Goal: Use online tool/utility: Utilize a website feature to perform a specific function

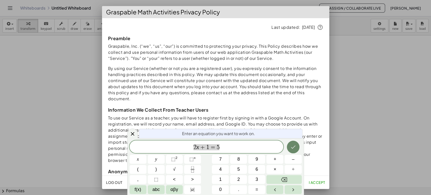
click at [293, 145] on icon "Done" at bounding box center [293, 147] width 6 height 6
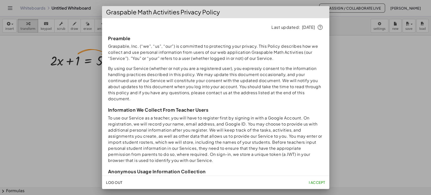
click at [312, 182] on span "I accept" at bounding box center [316, 182] width 16 height 5
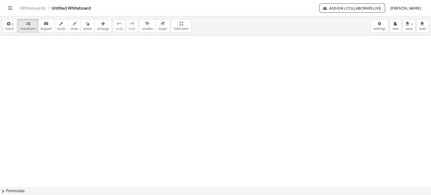
scroll to position [56, 0]
click at [162, 89] on div at bounding box center [215, 146] width 431 height 335
click at [160, 23] on icon "format_size" at bounding box center [162, 24] width 5 height 6
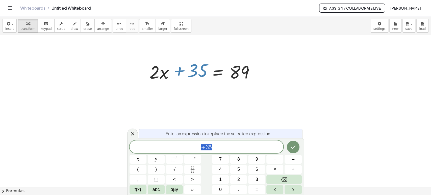
drag, startPoint x: 190, startPoint y: 73, endPoint x: 196, endPoint y: 69, distance: 7.0
click at [196, 69] on div at bounding box center [203, 72] width 113 height 24
drag, startPoint x: 130, startPoint y: 133, endPoint x: 193, endPoint y: 68, distance: 90.3
click at [130, 133] on icon at bounding box center [132, 134] width 6 height 6
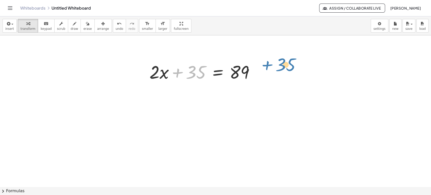
drag, startPoint x: 192, startPoint y: 71, endPoint x: 281, endPoint y: 64, distance: 90.1
click at [281, 64] on div "+ · 2 · x + 1 = 5 + 35 + · 2 · x + 35 = 89" at bounding box center [215, 118] width 431 height 335
click at [381, 27] on body "Graspable Math Activities Get Started Activity Bank Assigned Work Classes White…" at bounding box center [215, 97] width 431 height 195
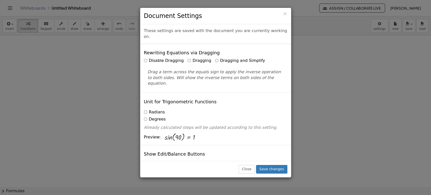
click at [215, 58] on label "Dragging and Simplify" at bounding box center [240, 61] width 50 height 6
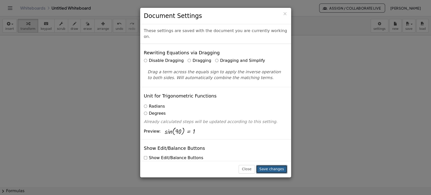
click at [277, 169] on button "Save changes" at bounding box center [271, 169] width 31 height 9
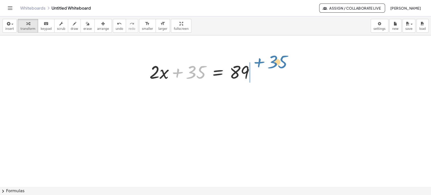
drag, startPoint x: 199, startPoint y: 74, endPoint x: 280, endPoint y: 64, distance: 82.1
click at [280, 64] on div "+ · 2 · x + 1 = 5 + 35 + · 2 · x + 35 = 89" at bounding box center [215, 118] width 431 height 335
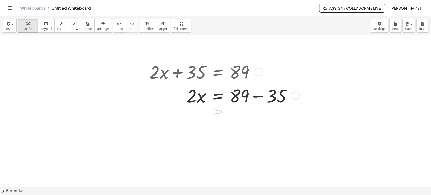
click at [261, 95] on div at bounding box center [222, 95] width 151 height 24
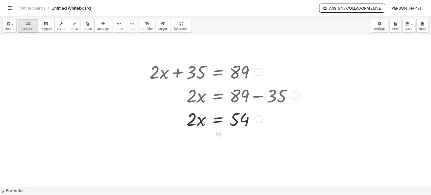
click at [219, 120] on div at bounding box center [222, 119] width 151 height 24
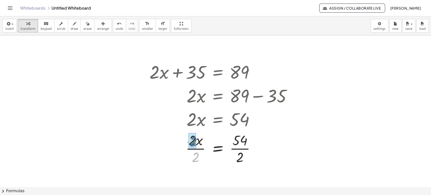
drag, startPoint x: 194, startPoint y: 155, endPoint x: 191, endPoint y: 139, distance: 16.4
click at [240, 147] on div at bounding box center [222, 147] width 151 height 35
click at [116, 25] on div "undo" at bounding box center [120, 23] width 8 height 6
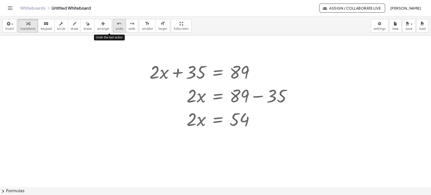
click at [116, 25] on div "undo" at bounding box center [120, 23] width 8 height 6
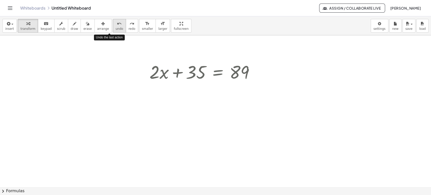
click at [116, 25] on div "undo" at bounding box center [120, 23] width 8 height 6
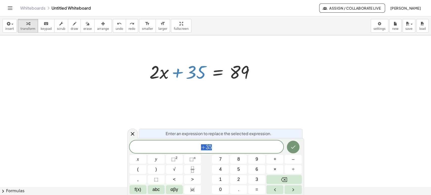
click at [192, 71] on div at bounding box center [203, 72] width 113 height 24
drag, startPoint x: 133, startPoint y: 132, endPoint x: 181, endPoint y: 67, distance: 80.9
click at [134, 131] on icon at bounding box center [132, 134] width 6 height 6
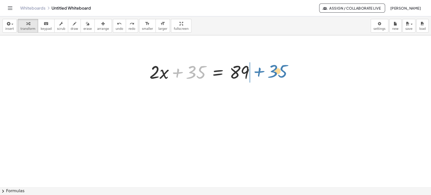
drag, startPoint x: 188, startPoint y: 72, endPoint x: 270, endPoint y: 72, distance: 81.7
click at [270, 72] on div "+ · 2 · x + 1 = 5 + 35 + · 2 · x + 35 = 89" at bounding box center [215, 118] width 431 height 335
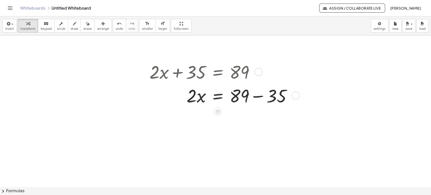
click at [262, 97] on div at bounding box center [222, 95] width 151 height 24
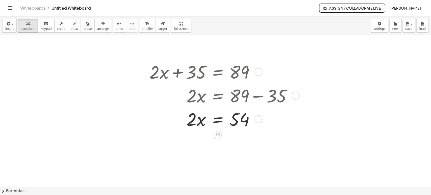
click at [219, 120] on div at bounding box center [222, 119] width 151 height 24
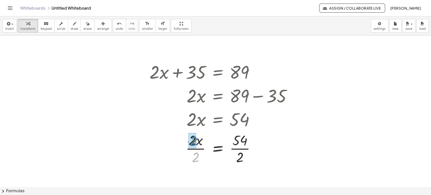
drag, startPoint x: 194, startPoint y: 158, endPoint x: 192, endPoint y: 141, distance: 16.3
click at [242, 148] on div at bounding box center [222, 147] width 151 height 35
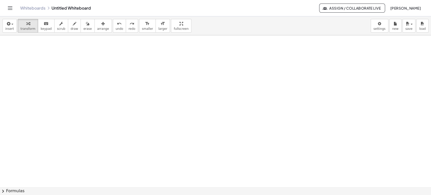
scroll to position [184, 0]
click at [181, 103] on div at bounding box center [215, 79] width 431 height 455
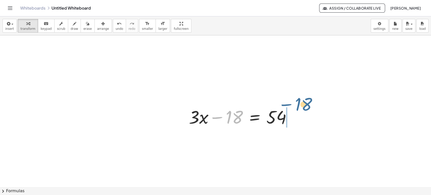
drag, startPoint x: 227, startPoint y: 119, endPoint x: 307, endPoint y: 114, distance: 79.6
click at [307, 114] on div "+ · 2 · x + 1 = 5 + · 2 · x + 35 = 89 · 2 · x = + 89 − 35 · 2 · x = 54 − 18 + ·…" at bounding box center [215, 79] width 431 height 455
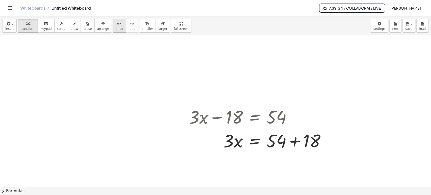
click at [116, 27] on span "undo" at bounding box center [120, 29] width 8 height 4
